Goal: Navigation & Orientation: Find specific page/section

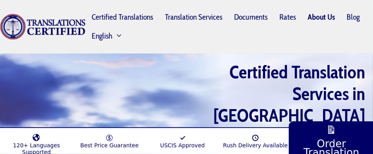
click at [326, 18] on link "About Us" at bounding box center [321, 17] width 39 height 18
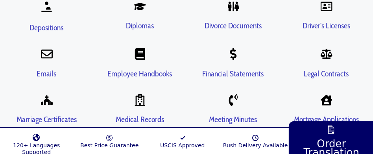
scroll to position [1811, 0]
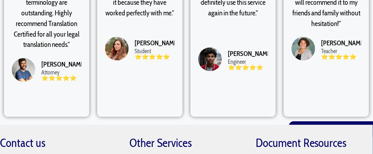
scroll to position [2440, 0]
